Goal: Transaction & Acquisition: Purchase product/service

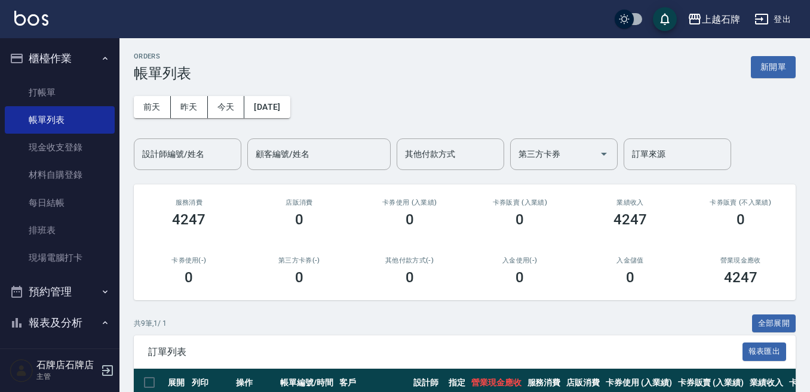
scroll to position [119, 0]
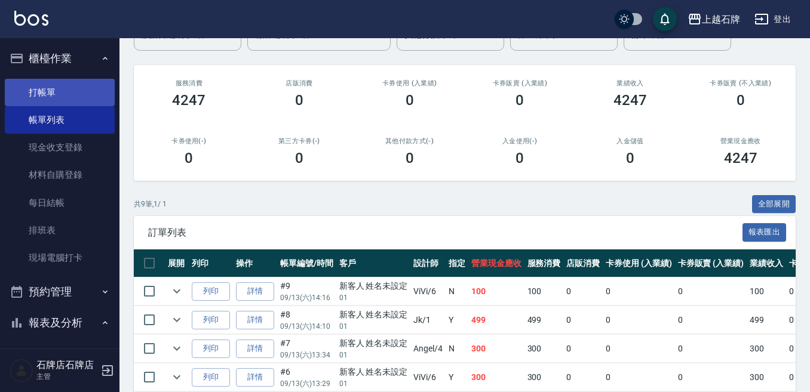
drag, startPoint x: 33, startPoint y: 83, endPoint x: 40, endPoint y: 84, distance: 6.6
click at [33, 83] on link "打帳單" at bounding box center [60, 92] width 110 height 27
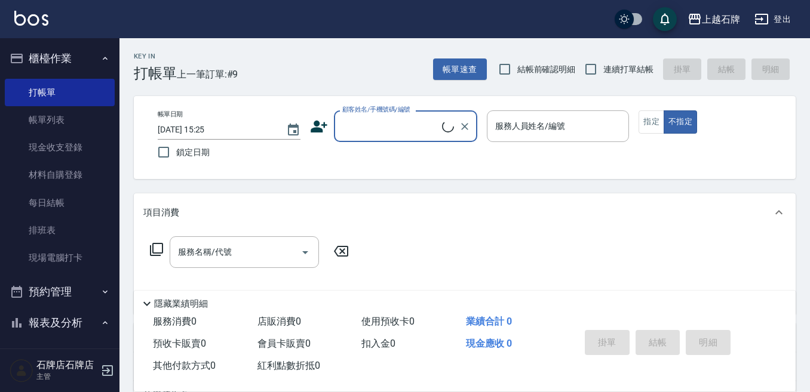
click at [368, 131] on input "顧客姓名/手機號碼/編號" at bounding box center [390, 126] width 103 height 21
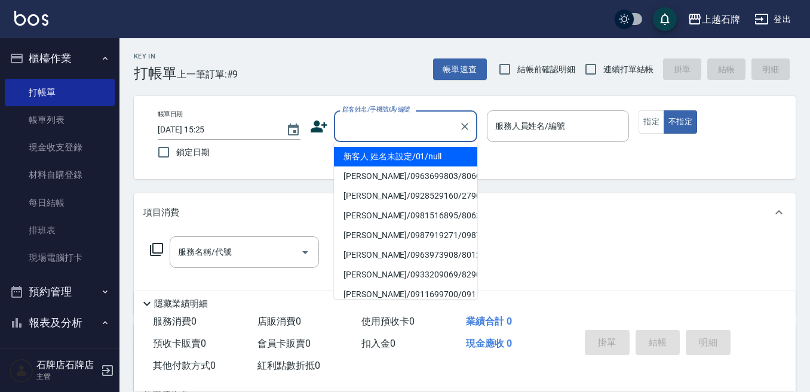
drag, startPoint x: 423, startPoint y: 147, endPoint x: 519, endPoint y: 150, distance: 96.2
click at [424, 149] on li "新客人 姓名未設定/01/null" at bounding box center [405, 157] width 143 height 20
type input "新客人 姓名未設定/01/null"
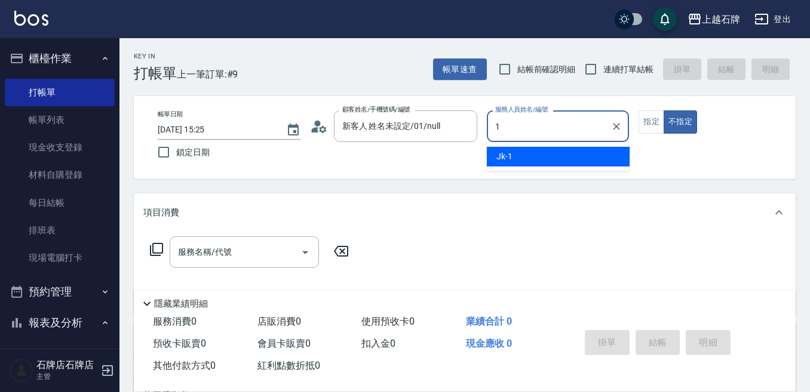
click at [527, 153] on div "Jk -1" at bounding box center [558, 157] width 143 height 20
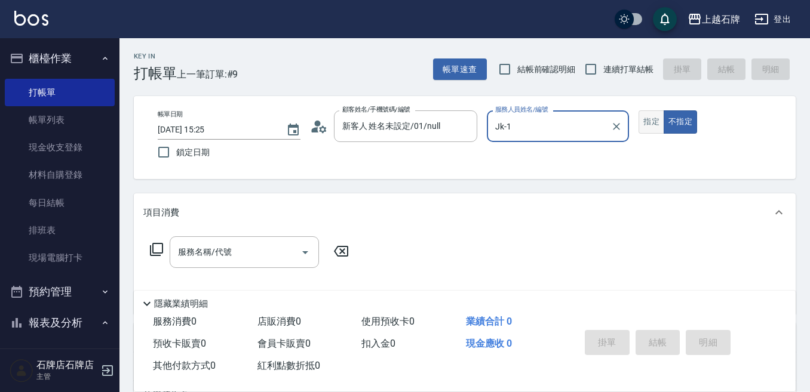
type input "Jk-1"
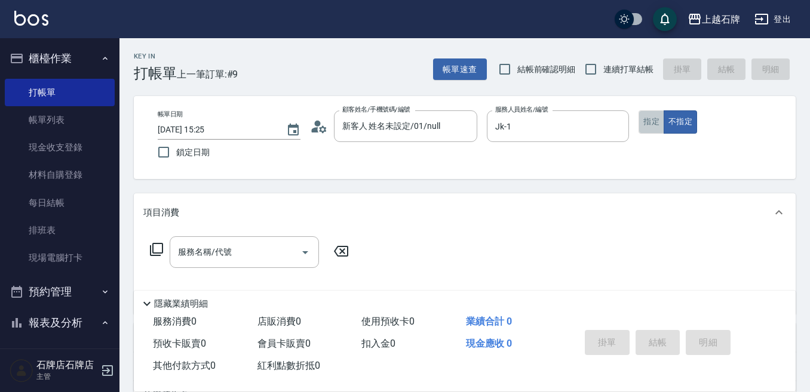
click at [659, 120] on button "指定" at bounding box center [651, 121] width 26 height 23
click at [254, 264] on div "服務名稱/代號" at bounding box center [244, 252] width 149 height 32
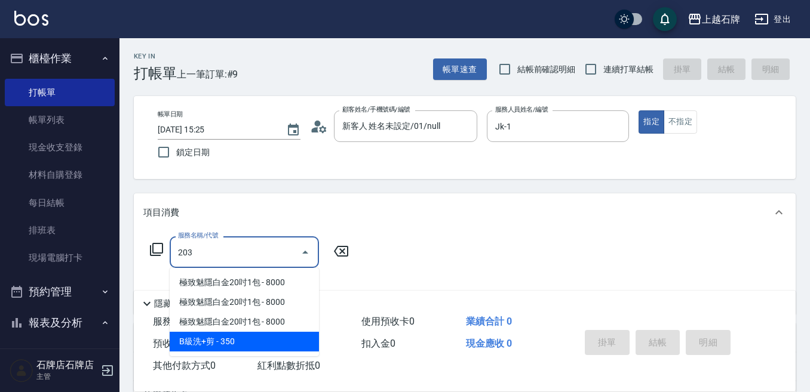
drag, startPoint x: 252, startPoint y: 340, endPoint x: 371, endPoint y: 263, distance: 141.3
click at [257, 337] on span "B級洗+剪 - 350" at bounding box center [244, 342] width 149 height 20
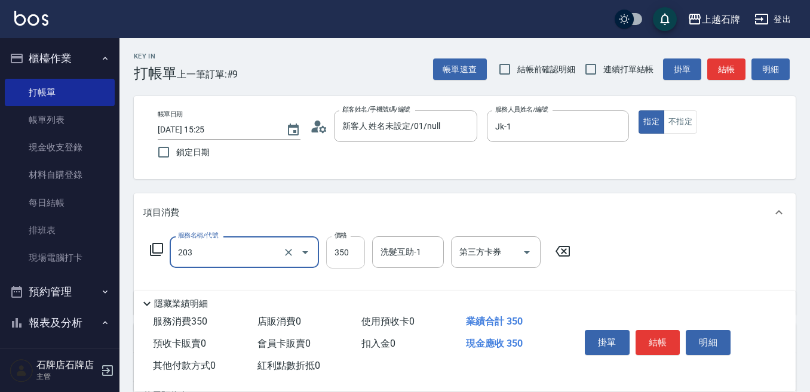
type input "B級洗+剪(203)"
click at [351, 253] on input "350" at bounding box center [345, 252] width 39 height 32
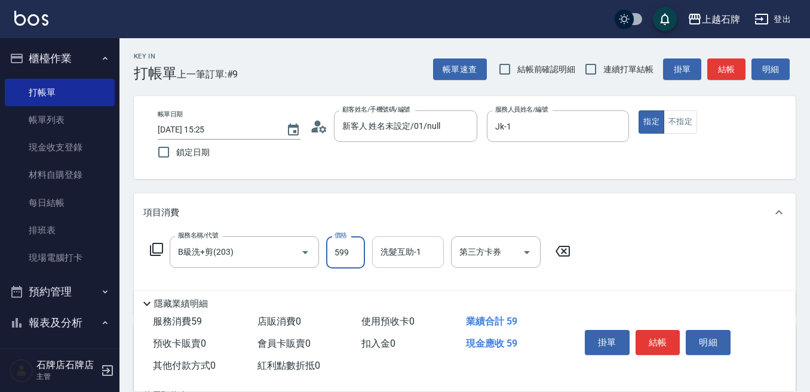
type input "599"
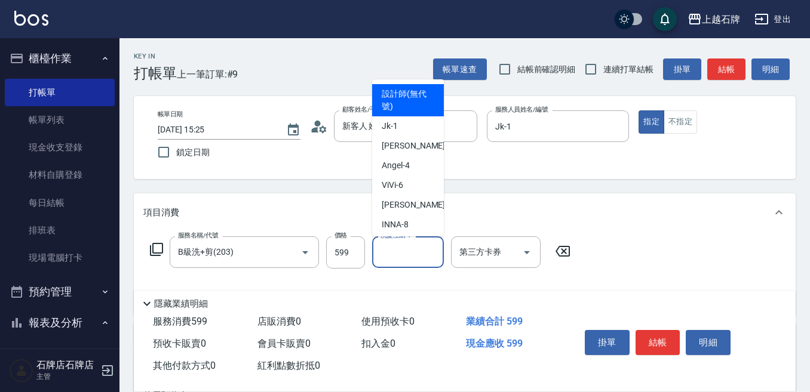
click at [412, 262] on input "洗髮互助-1" at bounding box center [407, 252] width 61 height 21
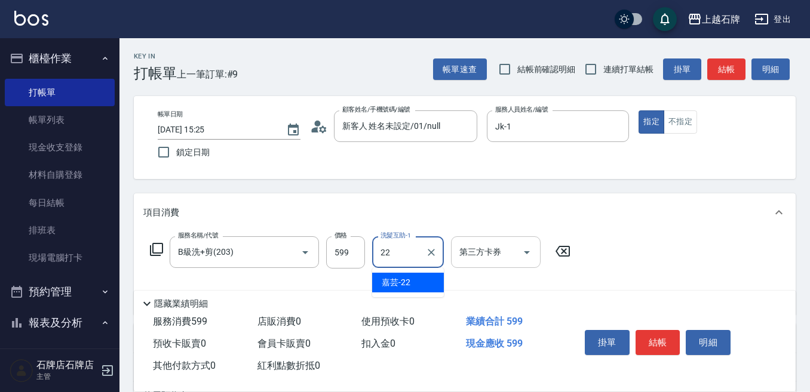
drag, startPoint x: 422, startPoint y: 286, endPoint x: 517, endPoint y: 257, distance: 99.7
click at [421, 285] on div "嘉芸 -22" at bounding box center [408, 283] width 72 height 20
type input "嘉芸-22"
click at [671, 330] on button "結帳" at bounding box center [657, 342] width 45 height 25
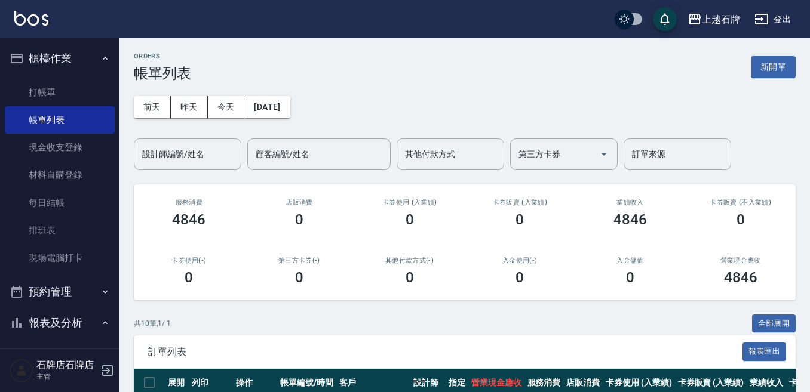
scroll to position [239, 0]
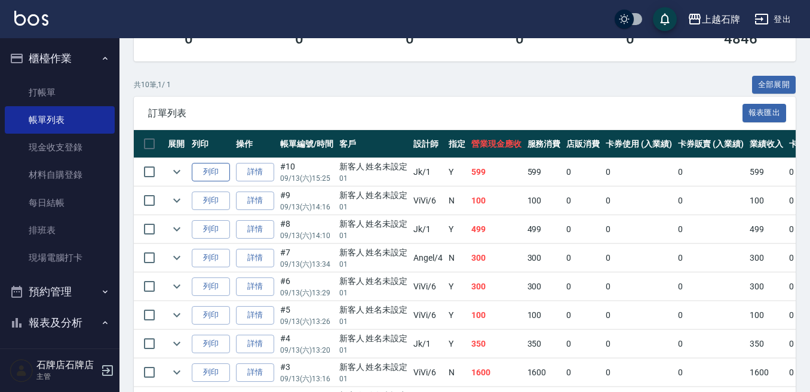
click at [226, 168] on button "列印" at bounding box center [211, 172] width 38 height 19
click at [79, 89] on link "打帳單" at bounding box center [60, 92] width 110 height 27
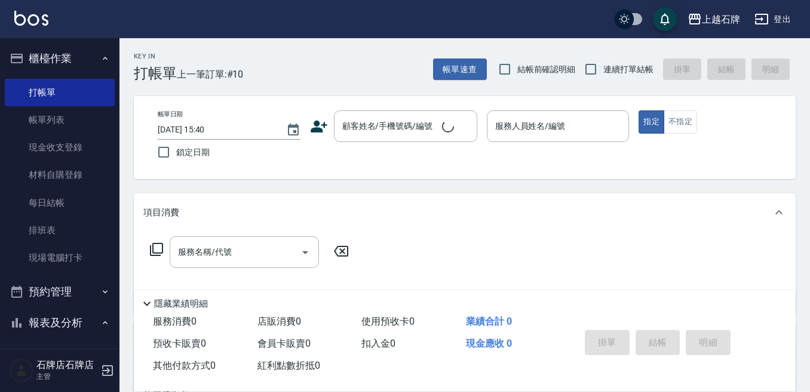
drag, startPoint x: 349, startPoint y: 84, endPoint x: 268, endPoint y: 65, distance: 83.4
click at [351, 78] on div "Key In 打帳單 上一筆訂單:#10 帳單速查 結帳前確認明細 連續打單結帳 掛單 結帳 明細 帳單日期 [DATE] 15:40 鎖定日期 顧客姓名/手…" at bounding box center [464, 309] width 690 height 543
click at [385, 42] on div "Key In 打帳單 上一筆訂單:#10 帳單速查 結帳前確認明細 連續打單結帳 掛單 結帳 明細" at bounding box center [457, 60] width 676 height 44
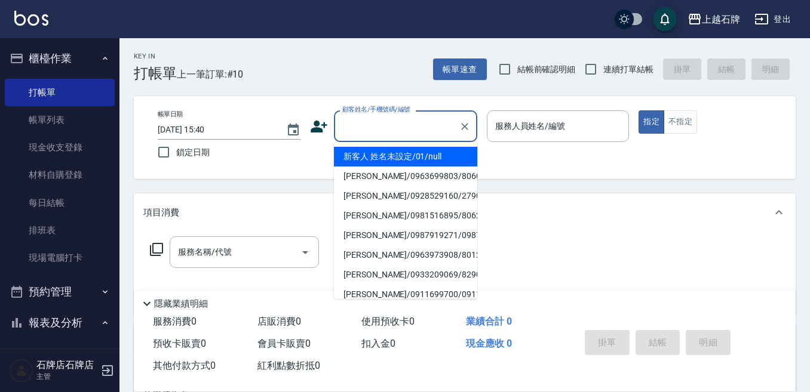
click at [411, 119] on div "顧客姓名/手機號碼/編號 顧客姓名/手機號碼/編號" at bounding box center [405, 126] width 143 height 32
click at [456, 152] on li "新客人 姓名未設定/01/null" at bounding box center [405, 157] width 143 height 20
type input "1"
type input "新客人 姓名未設定/01/null"
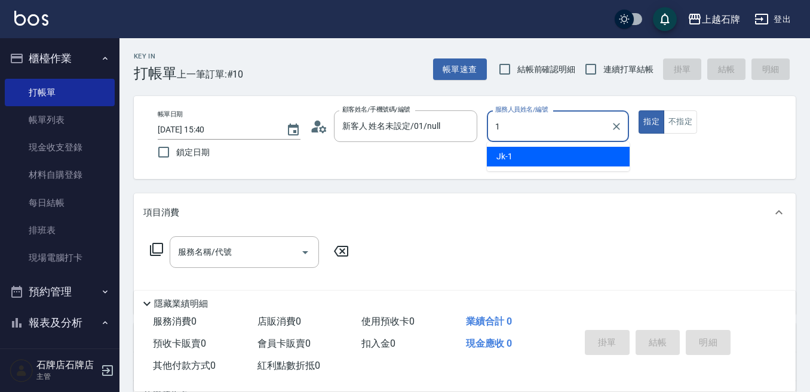
click at [564, 155] on div "Jk -1" at bounding box center [558, 157] width 143 height 20
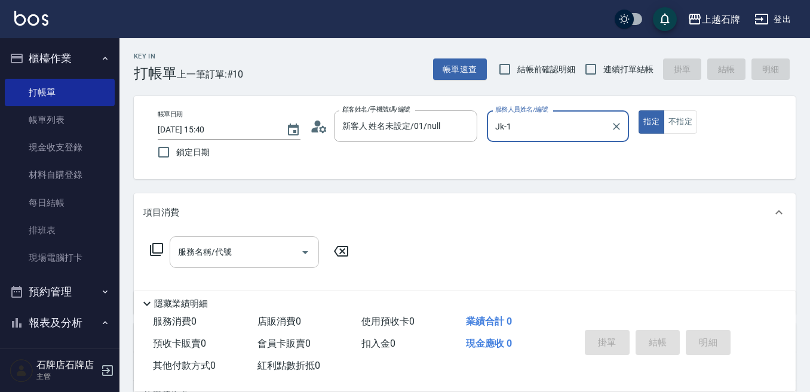
type input "Jk-1"
click at [248, 251] on input "服務名稱/代號" at bounding box center [235, 252] width 121 height 21
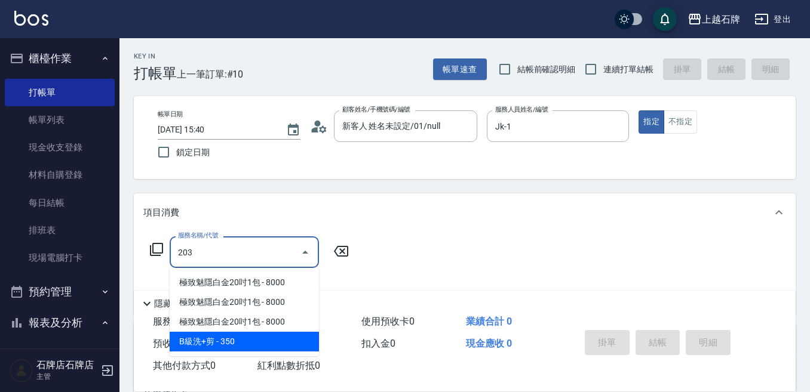
click at [265, 339] on span "B級洗+剪 - 350" at bounding box center [244, 342] width 149 height 20
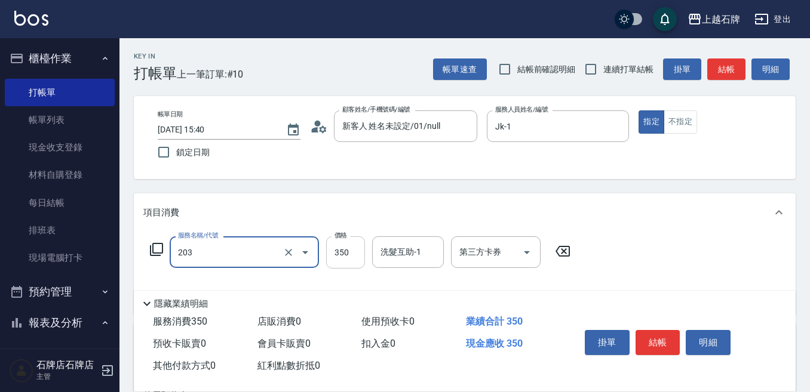
type input "B級洗+剪(203)"
click at [359, 252] on input "350" at bounding box center [345, 252] width 39 height 32
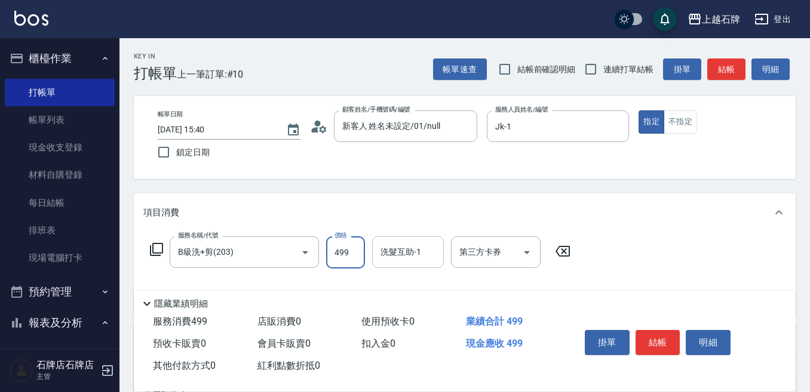
type input "499"
click at [426, 245] on input "洗髮互助-1" at bounding box center [407, 252] width 61 height 21
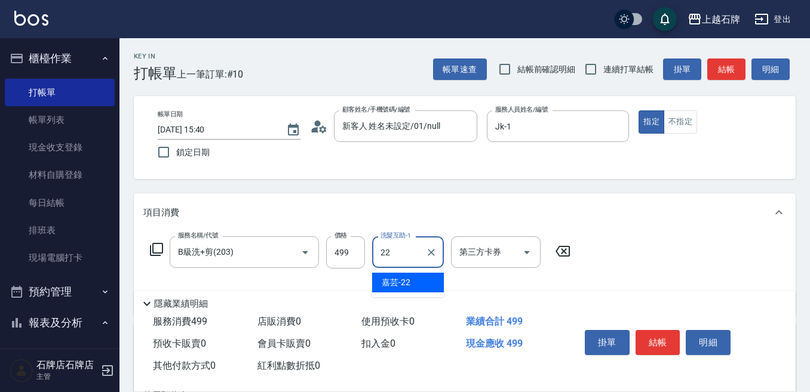
click at [427, 279] on div "嘉芸 -22" at bounding box center [408, 283] width 72 height 20
type input "嘉芸-22"
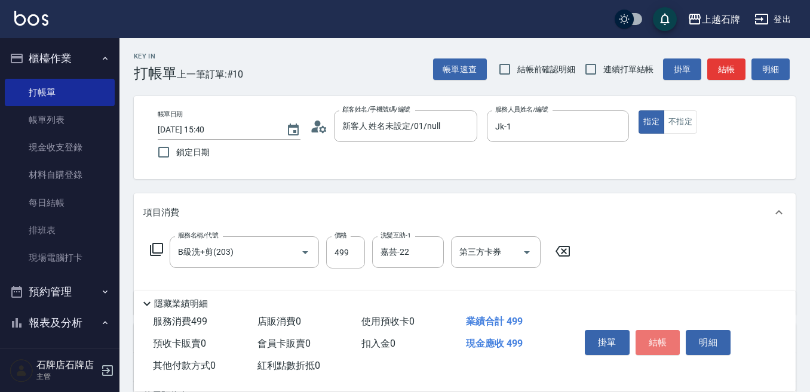
click at [670, 333] on button "結帳" at bounding box center [657, 342] width 45 height 25
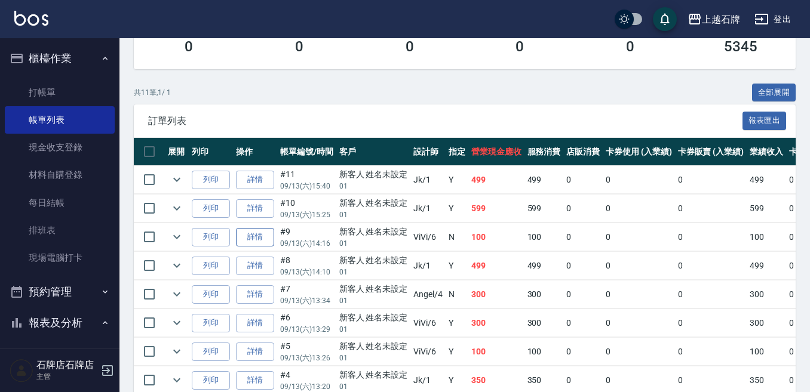
scroll to position [239, 0]
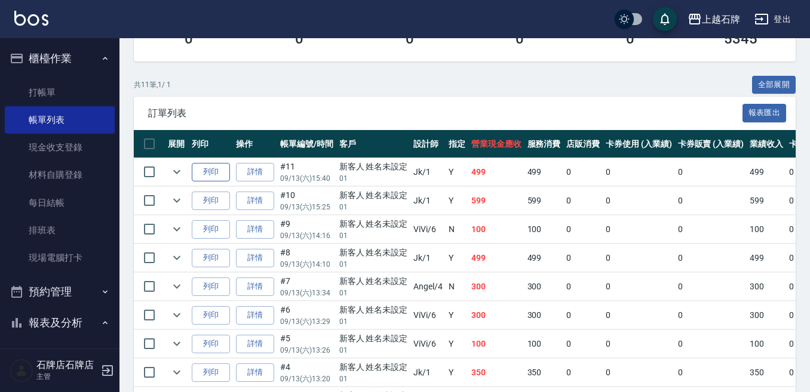
click at [222, 173] on button "列印" at bounding box center [211, 172] width 38 height 19
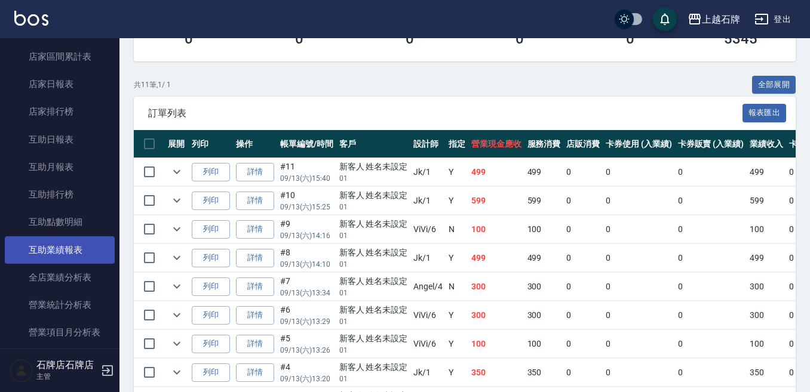
scroll to position [478, 0]
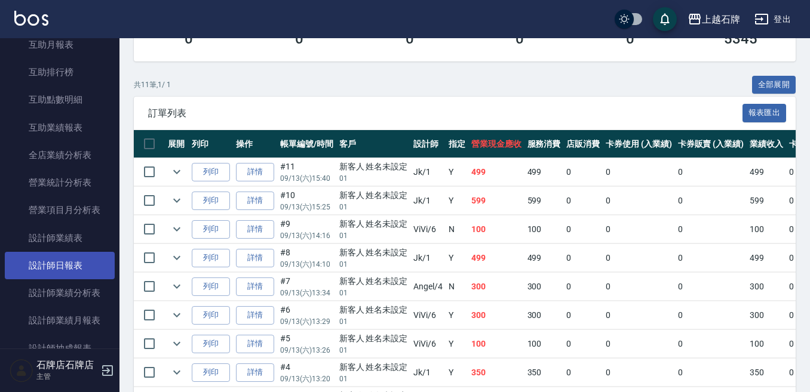
click at [33, 272] on link "設計師日報表" at bounding box center [60, 265] width 110 height 27
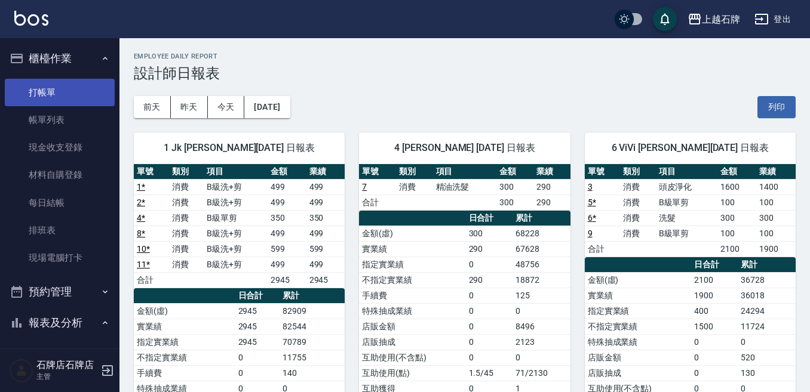
click at [67, 84] on link "打帳單" at bounding box center [60, 92] width 110 height 27
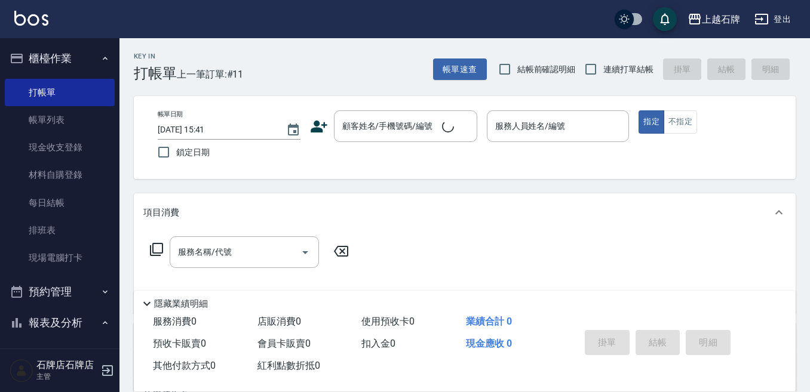
drag, startPoint x: 362, startPoint y: 75, endPoint x: 0, endPoint y: 283, distance: 417.3
click at [362, 73] on div "Key In 打帳單 上一筆訂單:#11 帳單速查 結帳前確認明細 連續打單結帳 掛單 結帳 明細" at bounding box center [457, 60] width 676 height 44
drag, startPoint x: 0, startPoint y: 321, endPoint x: 0, endPoint y: 391, distance: 69.9
click at [0, 309] on nav "櫃檯作業 打帳單 帳單列表 現金收支登錄 材料自購登錄 每日結帳 排班表 現場電腦打卡 預約管理 預約管理 單日預約紀錄 單週預約紀錄 報表及分析 報表目錄 …" at bounding box center [59, 193] width 119 height 311
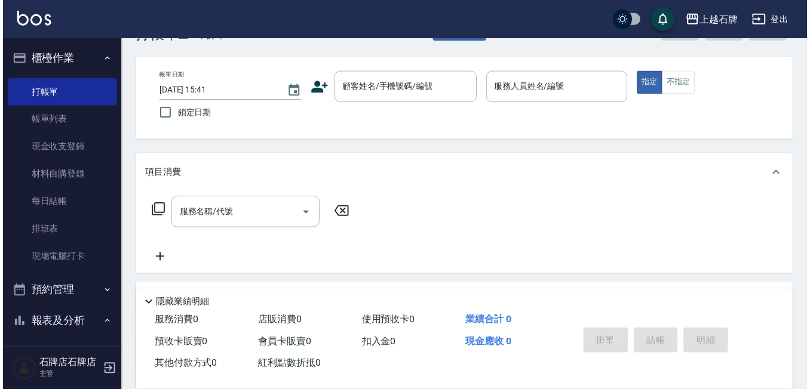
scroll to position [60, 0]
